Goal: Use online tool/utility: Utilize a website feature to perform a specific function

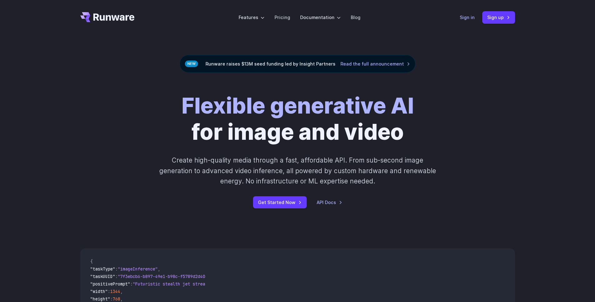
click at [472, 17] on link "Sign in" at bounding box center [466, 17] width 15 height 7
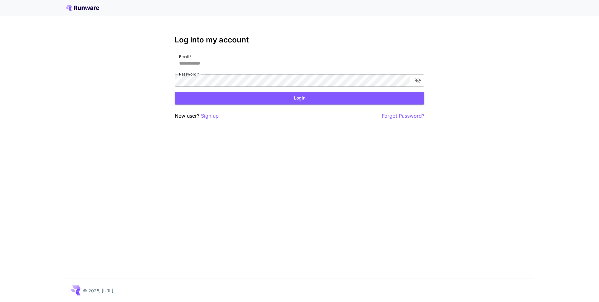
click at [210, 65] on input "Email   *" at bounding box center [300, 63] width 250 height 12
type input "**********"
click button "Login" at bounding box center [300, 98] width 250 height 13
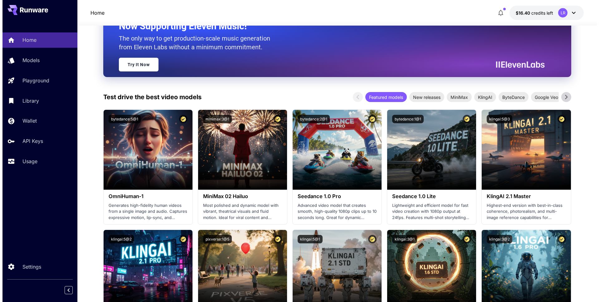
scroll to position [94, 0]
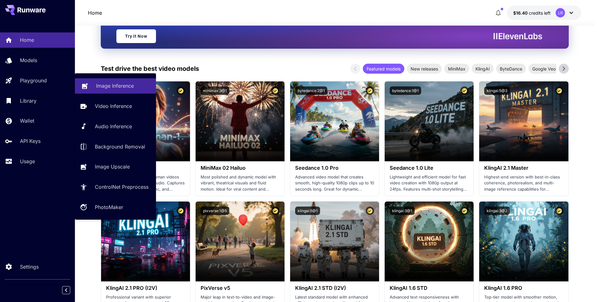
click at [96, 89] on p "Image Inference" at bounding box center [115, 85] width 38 height 7
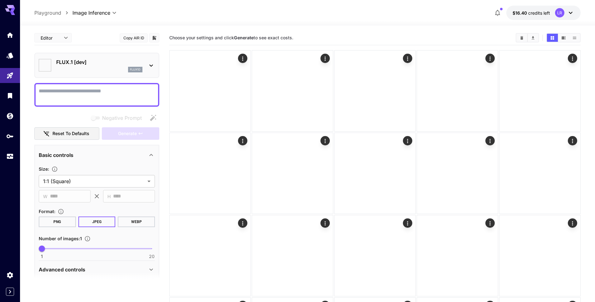
type input "**********"
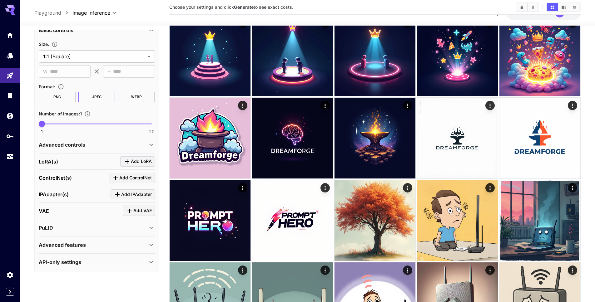
scroll to position [120, 0]
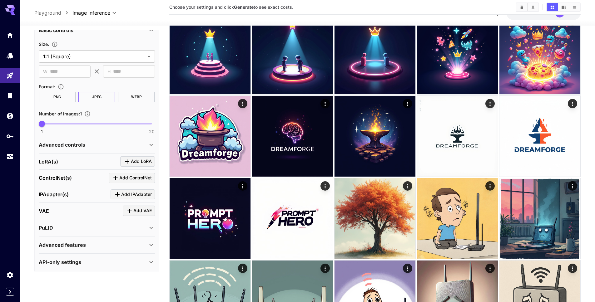
click at [100, 248] on div "Advanced features" at bounding box center [93, 244] width 109 height 7
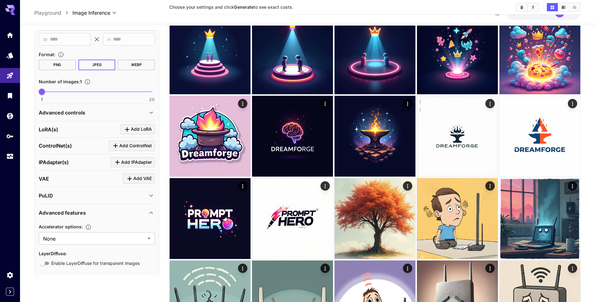
scroll to position [176, 0]
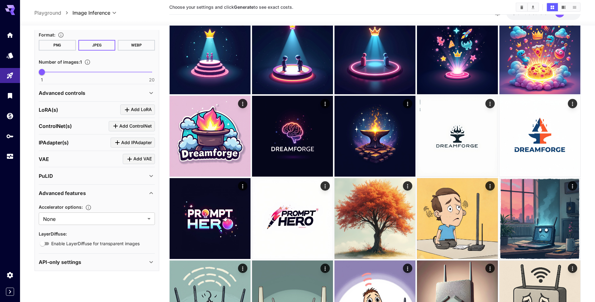
click at [81, 263] on div "API-only settings" at bounding box center [93, 261] width 109 height 7
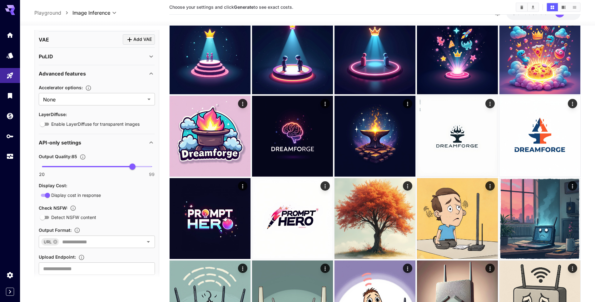
scroll to position [311, 0]
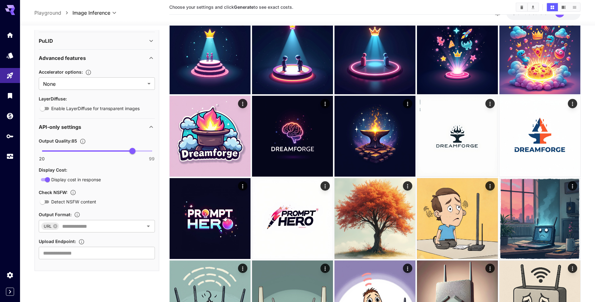
click at [81, 202] on span "Detect NSFW content" at bounding box center [73, 202] width 45 height 7
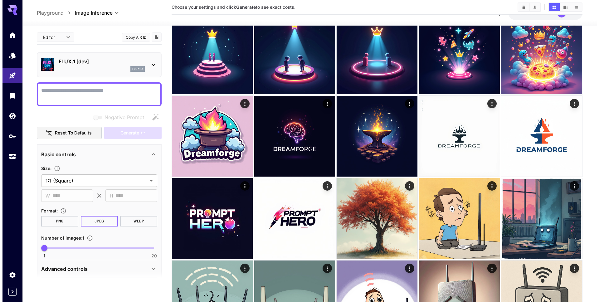
scroll to position [0, 0]
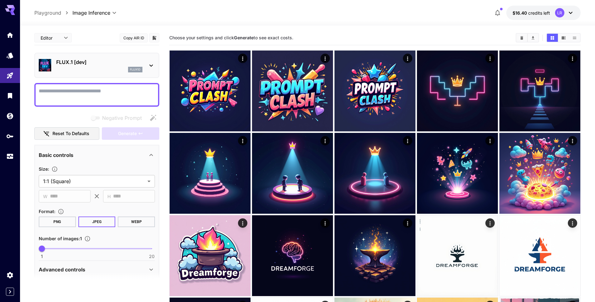
click at [57, 93] on textarea "Negative Prompt" at bounding box center [97, 94] width 116 height 15
type textarea "*******"
click at [93, 65] on p "FLUX.1 [dev]" at bounding box center [99, 61] width 86 height 7
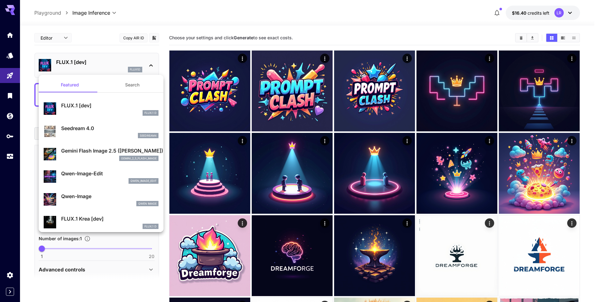
click at [128, 86] on button "Search" at bounding box center [132, 84] width 62 height 15
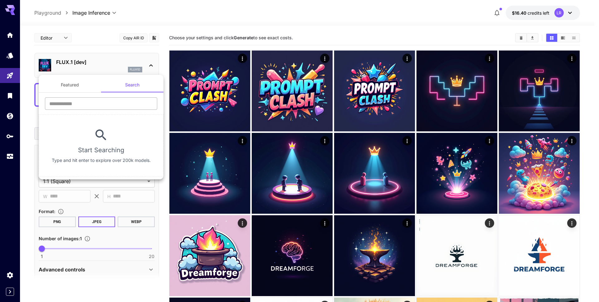
click at [115, 103] on input "text" at bounding box center [101, 103] width 112 height 12
type input "****"
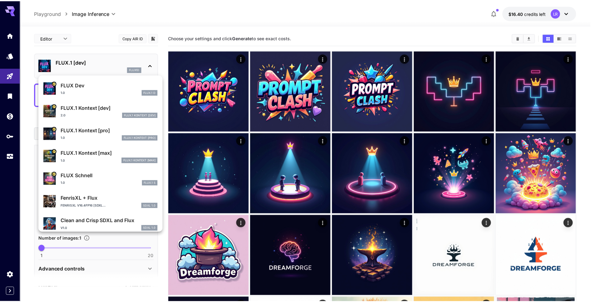
scroll to position [204, 0]
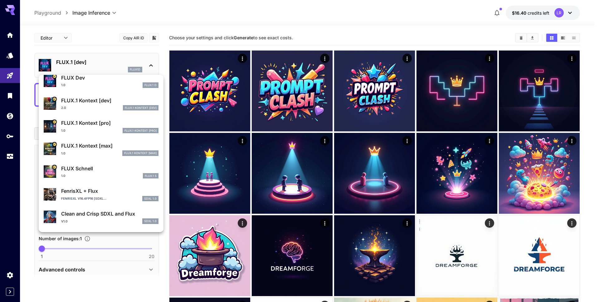
click at [104, 171] on p "FLUX Schnell" at bounding box center [109, 168] width 97 height 7
type input "*"
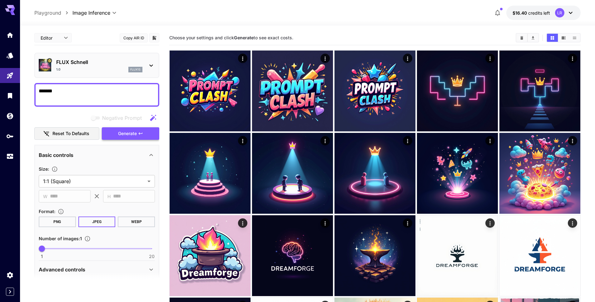
click at [128, 134] on span "Generate" at bounding box center [127, 134] width 19 height 8
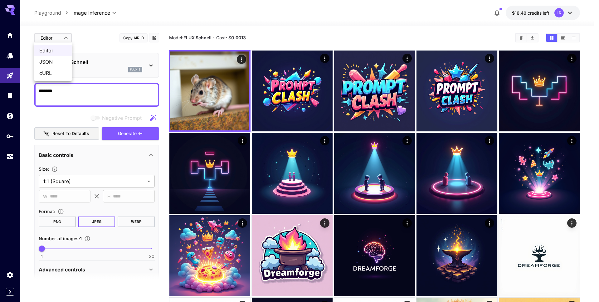
click at [97, 37] on div at bounding box center [299, 151] width 599 height 302
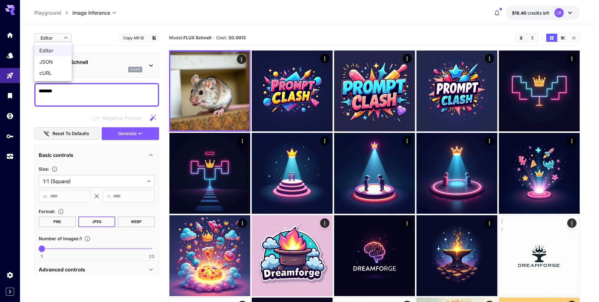
click at [50, 64] on span "JSON" at bounding box center [52, 61] width 27 height 7
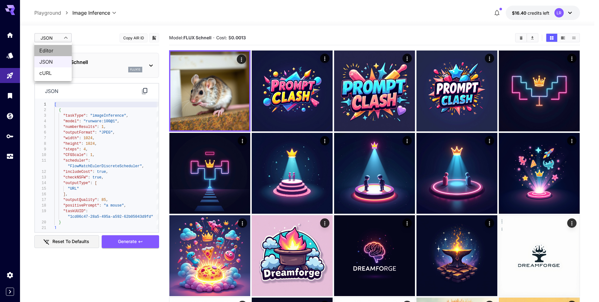
click at [58, 50] on span "Editor" at bounding box center [52, 50] width 27 height 7
type input "****"
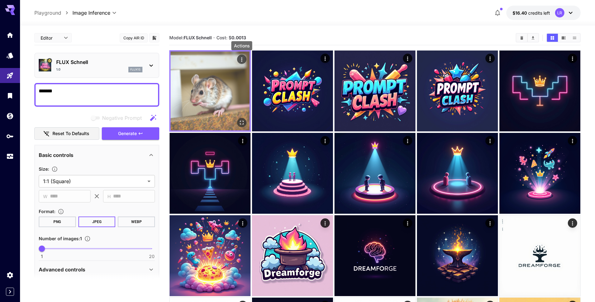
click at [241, 59] on icon "Actions" at bounding box center [241, 59] width 6 height 6
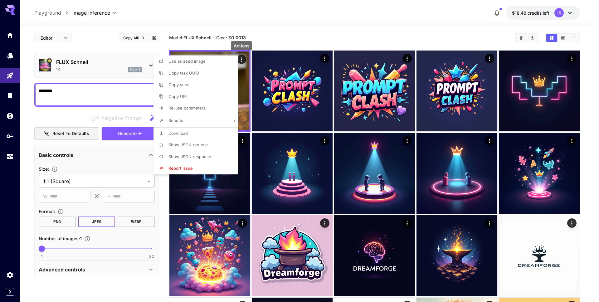
click at [207, 155] on span "Show JSON response" at bounding box center [190, 156] width 43 height 5
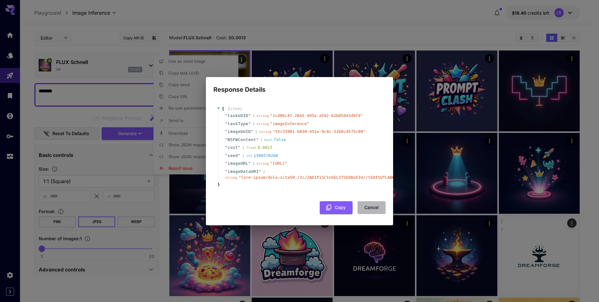
click at [363, 208] on button "Cancel" at bounding box center [372, 207] width 28 height 13
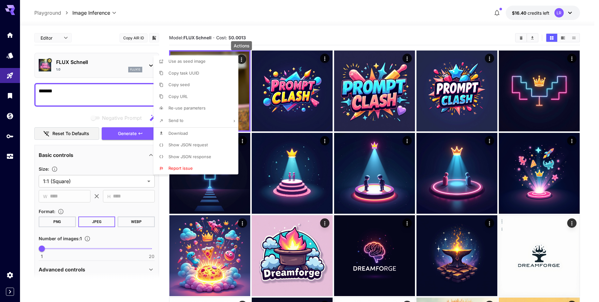
click at [46, 97] on div at bounding box center [299, 151] width 599 height 302
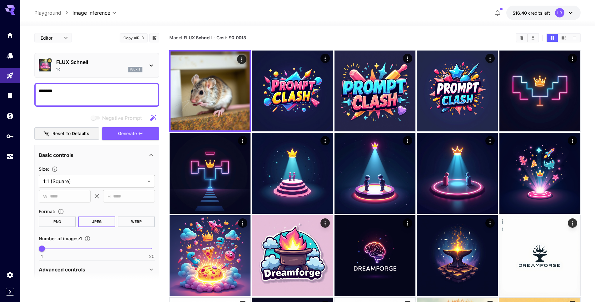
click at [43, 91] on textarea "*******" at bounding box center [97, 94] width 116 height 15
type textarea "**********"
click at [130, 133] on span "Generate" at bounding box center [127, 134] width 19 height 8
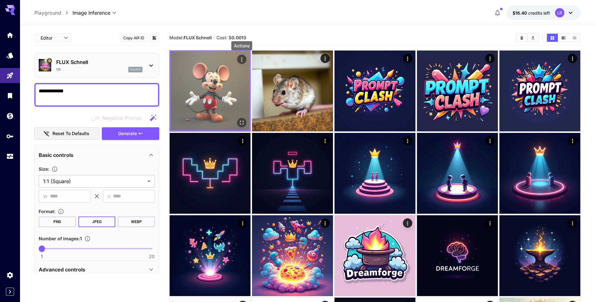
click at [242, 60] on icon "Actions" at bounding box center [241, 59] width 6 height 6
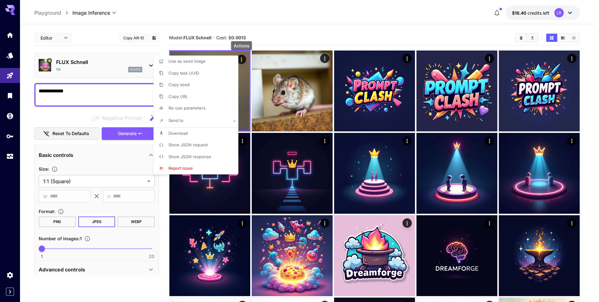
click at [203, 153] on li "Show JSON response" at bounding box center [198, 157] width 89 height 12
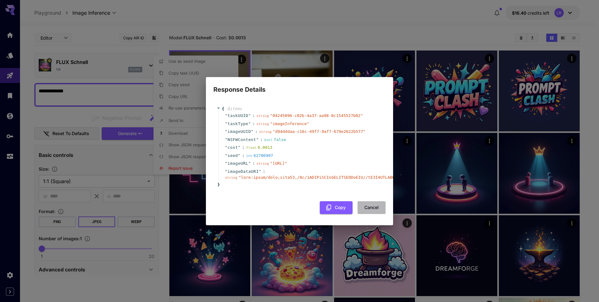
click at [371, 214] on button "Cancel" at bounding box center [372, 207] width 28 height 13
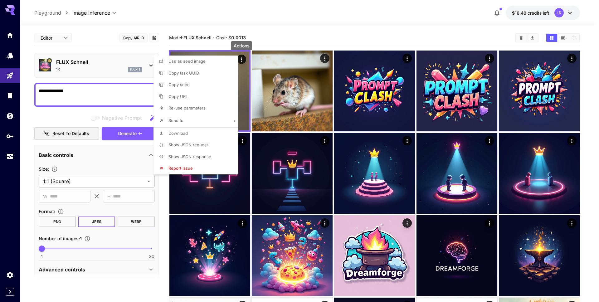
click at [302, 28] on div at bounding box center [299, 151] width 599 height 302
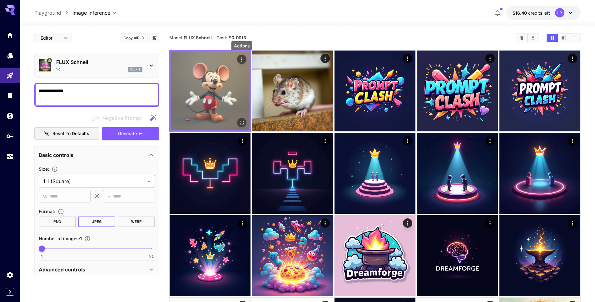
click at [239, 61] on icon "Actions" at bounding box center [241, 59] width 6 height 6
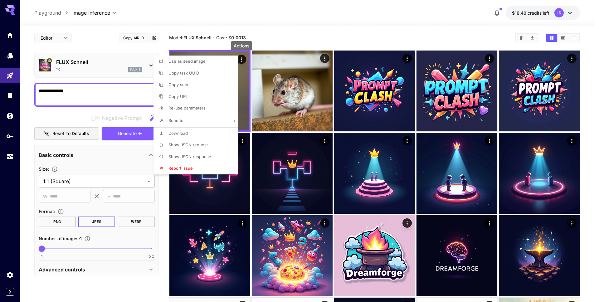
click at [215, 166] on li "Report issue" at bounding box center [198, 169] width 89 height 12
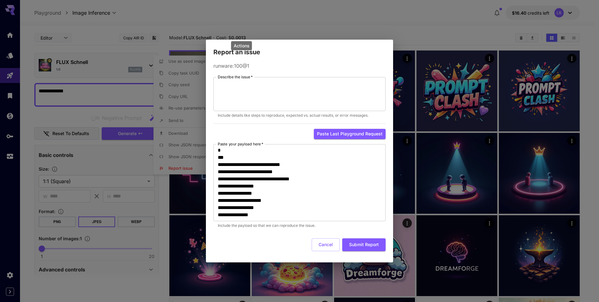
click at [317, 253] on div "**********" at bounding box center [300, 166] width 172 height 179
click at [319, 248] on button "Cancel" at bounding box center [326, 244] width 28 height 13
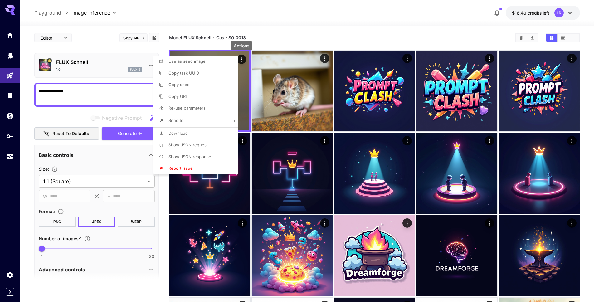
click at [301, 33] on div at bounding box center [299, 151] width 599 height 302
